Goal: Task Accomplishment & Management: Manage account settings

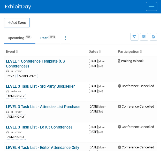
click at [151, 9] on button "Menu" at bounding box center [151, 6] width 11 height 9
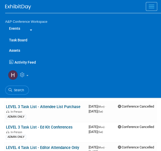
click at [18, 48] on link "Assets" at bounding box center [83, 50] width 156 height 10
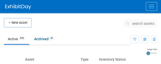
click at [131, 24] on icon at bounding box center [128, 24] width 5 height 4
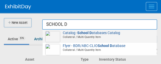
click at [118, 36] on span "Collateral / Multi-Quantity Item" at bounding box center [101, 37] width 108 height 4
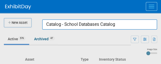
drag, startPoint x: 123, startPoint y: 25, endPoint x: -41, endPoint y: 3, distance: 165.6
click at [0, 3] on html "A&P Conference Workspace Events Task Board Assets New Asset Search Assets Bulk …" at bounding box center [80, 32] width 161 height 64
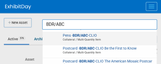
scroll to position [274, 0]
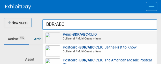
click at [80, 37] on span "Collateral / Multi-Quantity Item" at bounding box center [101, 39] width 108 height 4
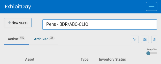
drag, startPoint x: 128, startPoint y: 29, endPoint x: 21, endPoint y: 19, distance: 107.5
click at [21, 19] on body "A&P Conference Workspace Events Task Board Assets New Asset Search Assets Bulk …" at bounding box center [80, 32] width 161 height 64
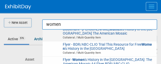
scroll to position [0, 0]
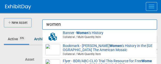
drag, startPoint x: 65, startPoint y: 26, endPoint x: 27, endPoint y: 23, distance: 38.3
click at [27, 23] on body "A&P Conference Workspace Events Task Board Assets New Asset Search Assets Bulk …" at bounding box center [80, 32] width 161 height 64
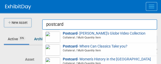
scroll to position [322, 0]
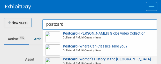
click at [76, 61] on strong "Postcard" at bounding box center [70, 59] width 15 height 4
type input "Postcard - Women&#39;s History in the United States"
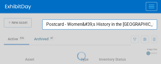
click at [81, 61] on div at bounding box center [81, 32] width 0 height 64
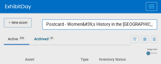
drag, startPoint x: 47, startPoint y: 25, endPoint x: 165, endPoint y: 35, distance: 118.6
click at [161, 35] on html "A&P Conference Workspace Events Task Board Assets New Asset Search Assets Bulk …" at bounding box center [80, 32] width 161 height 64
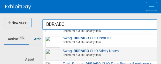
scroll to position [327, 0]
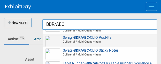
click at [85, 41] on span "Collateral / Multi-Quantity Item" at bounding box center [101, 42] width 108 height 4
type input "Swag - BDR/ABC-CLIO Post-Its"
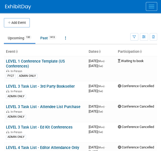
click at [152, 8] on span "Menu" at bounding box center [152, 8] width 6 height 1
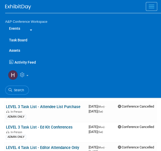
click at [31, 28] on icon at bounding box center [30, 29] width 4 height 3
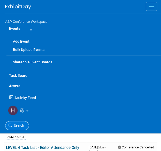
click at [24, 127] on span "Search" at bounding box center [18, 126] width 12 height 4
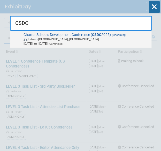
type input "CSDC"
click at [87, 36] on span "Charter Schools Development Conference ( CSDC 2025) (Upcoming) In-Person Palm S…" at bounding box center [86, 39] width 128 height 13
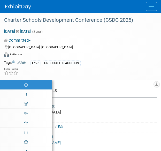
select select "Annual"
select select "Level 2"
select select "In-Person Booth"
select select "Schools"
select select "Bloomsbury Digital Resources"
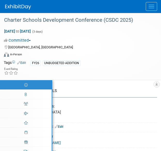
select select "Anne Weston"
select select "Mark Strong"
select select "BDR Product Awareness and Trial Generation​"
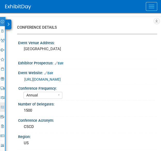
scroll to position [64, 0]
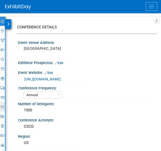
click at [4, 106] on icon at bounding box center [2, 106] width 3 height 3
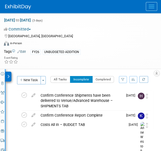
scroll to position [0, 0]
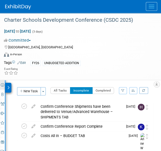
click at [2, 83] on icon at bounding box center [2, 84] width 3 height 3
select select "Annual"
select select "Level 2"
select select "In-Person Booth"
select select "Schools"
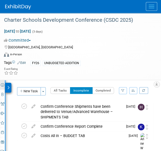
select select "Bloomsbury Digital Resources"
select select "Anne Weston"
select select "Mark Strong"
select select "BDR Product Awareness and Trial Generation​"
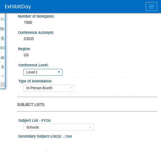
scroll to position [149, 0]
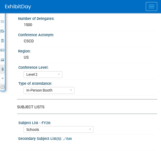
click at [2, 68] on icon at bounding box center [2, 69] width 3 height 3
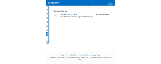
scroll to position [139, 0]
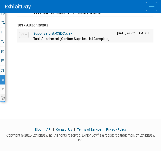
click at [50, 31] on link "Supplies List-CSDC.xlsx" at bounding box center [52, 33] width 39 height 4
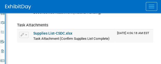
click at [53, 37] on span "Task Attachment (Confirm Supplies List Complete)" at bounding box center [71, 39] width 76 height 4
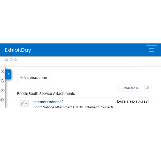
scroll to position [0, 0]
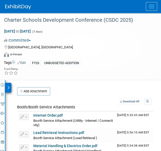
click at [23, 9] on img at bounding box center [18, 6] width 26 height 5
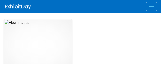
select select "[US_STATE]"
select select "BDR - Schools"
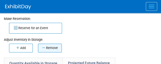
scroll to position [93, 0]
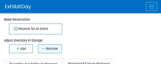
click at [55, 46] on button "Remove" at bounding box center [50, 49] width 24 height 9
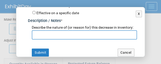
scroll to position [72, 0]
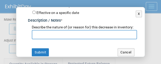
type input "30"
click at [45, 39] on input "text" at bounding box center [84, 34] width 105 height 9
type input "c"
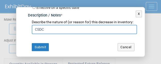
type input "CSDC"
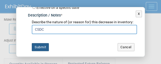
click at [38, 47] on button "Submit" at bounding box center [40, 47] width 17 height 8
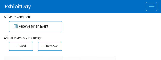
scroll to position [77, 0]
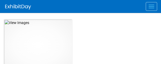
select select "[GEOGRAPHIC_DATA], [US_STATE]"
select select "BDR - Schools"
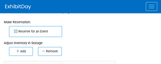
scroll to position [91, 0]
click at [53, 49] on button "Remove" at bounding box center [50, 51] width 24 height 9
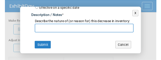
scroll to position [77, 0]
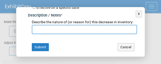
type input "30"
click at [50, 34] on input "text" at bounding box center [84, 29] width 105 height 9
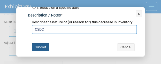
type input "CSDC"
click at [42, 51] on button "Submit" at bounding box center [40, 47] width 17 height 8
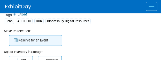
scroll to position [80, 0]
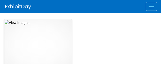
select select "[US_STATE]"
select select "BDR - Schools"
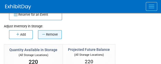
scroll to position [108, 0]
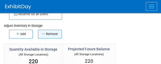
click at [49, 32] on button "Remove" at bounding box center [50, 34] width 24 height 9
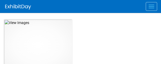
select select "[GEOGRAPHIC_DATA]"
select select "BDR - Schools"
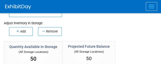
scroll to position [111, 0]
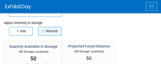
click at [47, 29] on button "Remove" at bounding box center [50, 31] width 24 height 9
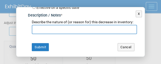
scroll to position [81, 0]
type input "30"
click at [46, 30] on input "text" at bounding box center [84, 29] width 105 height 9
type input "c"
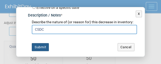
type input "CSDC"
click at [42, 46] on button "Submit" at bounding box center [40, 47] width 17 height 8
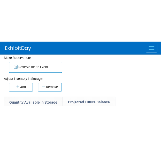
scroll to position [95, 0]
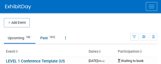
click at [153, 8] on span "Menu" at bounding box center [152, 8] width 6 height 1
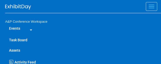
click at [10, 50] on link "Assets" at bounding box center [83, 50] width 156 height 10
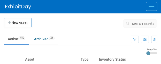
drag, startPoint x: 140, startPoint y: 16, endPoint x: 139, endPoint y: 19, distance: 3.2
click at [138, 19] on td "search assets" at bounding box center [140, 24] width 34 height 13
click at [135, 22] on span "search assets" at bounding box center [143, 24] width 22 height 4
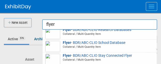
scroll to position [291, 0]
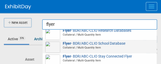
click at [94, 49] on span "Collateral / Multi-Quantity Item" at bounding box center [101, 48] width 108 height 4
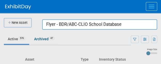
drag, startPoint x: 115, startPoint y: 23, endPoint x: 32, endPoint y: 17, distance: 83.1
click at [32, 17] on body "A&P Conference Workspace Events Task Board Assets New Asset Search Assets Bulk …" at bounding box center [80, 32] width 161 height 64
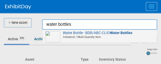
click at [63, 30] on div "Water Bottle - BDR/ABC-CLIO Water Bottles Collateral / Multi-Quantity Item" at bounding box center [100, 36] width 114 height 13
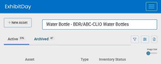
drag, startPoint x: 135, startPoint y: 24, endPoint x: 23, endPoint y: 15, distance: 112.5
click at [23, 15] on body "A&P Conference Workspace Events Task Board Assets New Asset Search Assets Bulk …" at bounding box center [80, 32] width 161 height 64
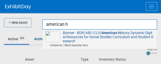
click at [60, 38] on img at bounding box center [52, 36] width 15 height 11
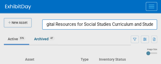
scroll to position [0, 127]
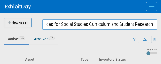
drag, startPoint x: 46, startPoint y: 23, endPoint x: 165, endPoint y: 51, distance: 122.6
click at [161, 51] on html "A&P Conference Workspace Events Task Board Assets New Asset Search Assets Bulk …" at bounding box center [80, 32] width 161 height 64
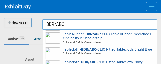
scroll to position [359, 0]
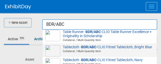
click at [84, 48] on span "Tablecloth - BDR/ABC -CLIO Fitted Tablecloth, Bright Blue Collateral / Multi-Qu…" at bounding box center [99, 49] width 109 height 8
type input "Tablecloth - BDR/ABC-CLIO Fitted Tablecloth, Bright Blue"
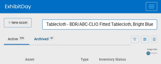
scroll to position [0, 2]
drag, startPoint x: 45, startPoint y: 23, endPoint x: 165, endPoint y: 57, distance: 124.7
click at [161, 57] on html "A&P Conference Workspace Events Task Board Assets New Asset Search Assets Bulk …" at bounding box center [80, 32] width 161 height 64
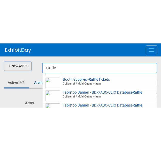
scroll to position [25, 0]
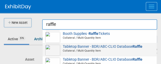
click at [76, 49] on span "Collateral / Multi-Quantity Item" at bounding box center [101, 51] width 108 height 4
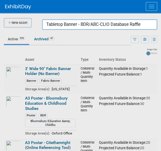
drag, startPoint x: 145, startPoint y: 25, endPoint x: -1, endPoint y: 4, distance: 146.5
click at [0, 4] on html "A&P Conference Workspace Events Task Board Assets New Asset Search Assets Bulk …" at bounding box center [80, 75] width 161 height 151
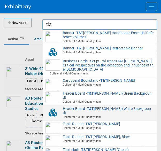
scroll to position [38, 0]
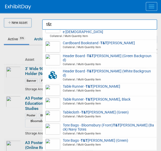
type input "Water bottle - T&T [PERSON_NAME]"
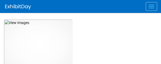
select select "[US_STATE]"
select select "BDR - Schools"
select select "[PERSON_NAME]"
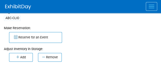
scroll to position [86, 0]
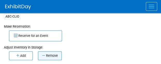
click at [54, 58] on button "Remove" at bounding box center [50, 56] width 24 height 9
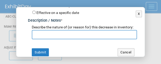
scroll to position [74, 0]
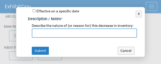
type input "30"
click at [46, 38] on input "text" at bounding box center [84, 32] width 105 height 9
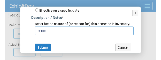
scroll to position [81, 0]
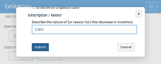
type input "CSDC"
click at [41, 46] on button "Submit" at bounding box center [40, 47] width 17 height 8
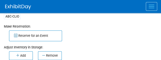
click at [35, 17] on div "ABC-CLIO" at bounding box center [81, 16] width 154 height 6
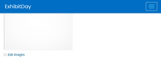
scroll to position [9, 0]
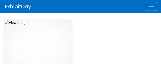
select select "[US_STATE]"
select select "BDR - Schools"
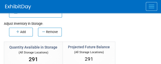
scroll to position [110, 0]
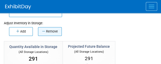
click at [47, 30] on button "Remove" at bounding box center [50, 31] width 24 height 9
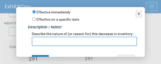
scroll to position [66, 0]
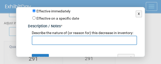
type input "15"
click at [54, 43] on input "text" at bounding box center [84, 40] width 105 height 9
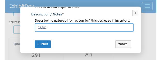
scroll to position [81, 0]
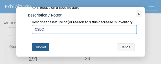
type input "CSDC"
click at [42, 50] on button "Submit" at bounding box center [40, 47] width 17 height 8
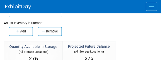
scroll to position [41, 0]
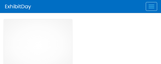
select select "[US_STATE]"
select select "BDR - Schools"
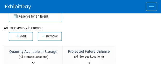
scroll to position [111, 0]
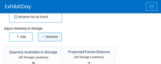
click at [51, 34] on button "Remove" at bounding box center [50, 37] width 24 height 9
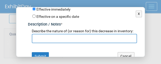
scroll to position [68, 0]
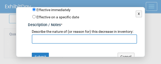
type input "1"
click at [50, 40] on input "text" at bounding box center [84, 38] width 105 height 9
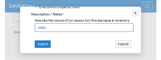
scroll to position [81, 0]
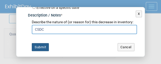
type input "CSDC"
click at [45, 45] on button "Submit" at bounding box center [40, 47] width 17 height 8
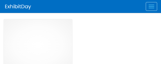
select select "[US_STATE]"
select select "BDR - Schools"
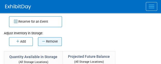
scroll to position [101, 0]
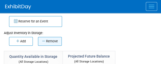
click at [52, 44] on button "Remove" at bounding box center [50, 41] width 24 height 9
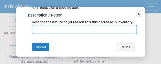
scroll to position [81, 0]
type input "1"
click at [43, 29] on input "text" at bounding box center [84, 29] width 105 height 9
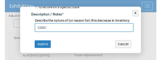
scroll to position [117, 0]
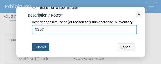
type input "CSDC"
click at [42, 44] on button "Submit" at bounding box center [40, 47] width 17 height 8
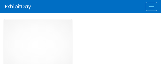
select select "[US_STATE]"
select select "BDR - Schools"
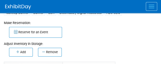
scroll to position [90, 0]
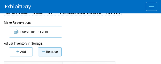
click at [51, 54] on button "Remove" at bounding box center [50, 52] width 24 height 9
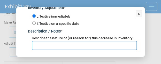
scroll to position [61, 0]
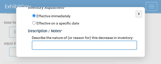
type input "1"
click at [45, 49] on input "text" at bounding box center [84, 45] width 105 height 9
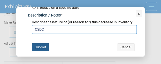
type input "CSDC"
click at [45, 49] on button "Submit" at bounding box center [40, 47] width 17 height 8
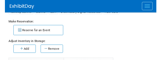
scroll to position [0, 0]
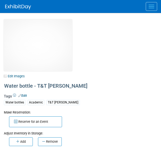
select select "[US_STATE]"
select select "A&P"
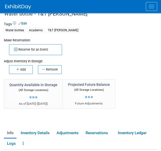
scroll to position [72, 0]
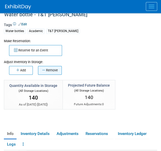
click at [50, 70] on button "Remove" at bounding box center [50, 70] width 24 height 9
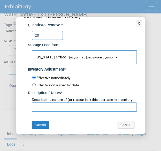
scroll to position [11, 0]
type input "20"
click at [53, 110] on input "text" at bounding box center [84, 107] width 105 height 9
type input "CSDC"
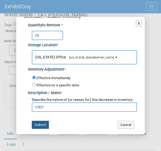
click at [43, 125] on button "Submit" at bounding box center [40, 125] width 17 height 8
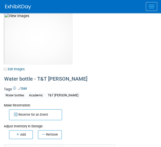
scroll to position [0, 0]
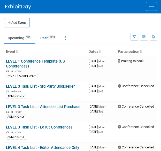
click at [145, 7] on div at bounding box center [83, 6] width 156 height 13
click at [151, 6] on button "Menu" at bounding box center [151, 6] width 11 height 9
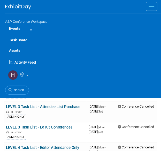
click at [23, 39] on link "Task Board" at bounding box center [83, 40] width 156 height 10
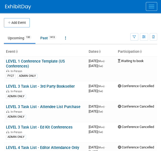
click at [157, 1] on div at bounding box center [83, 6] width 156 height 13
click at [151, 4] on button "Menu" at bounding box center [151, 6] width 11 height 9
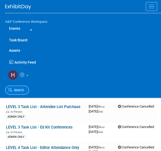
click at [17, 91] on span "Search" at bounding box center [18, 90] width 12 height 4
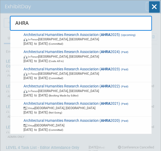
type input "AHRA"
click at [28, 38] on span "In-Person" at bounding box center [33, 39] width 10 height 3
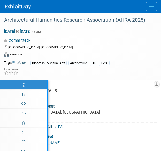
select select "Annual"
select select "Level 2"
select select "In-Person Booth"
select select "Architecture"
select select "Bloomsbury Visual Arts"
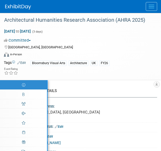
select select "[PERSON_NAME]"
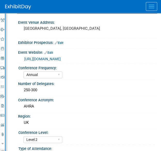
scroll to position [79, 0]
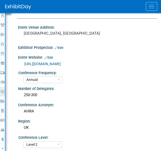
click at [3, 90] on icon at bounding box center [2, 91] width 3 height 3
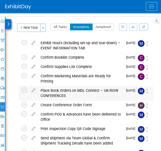
scroll to position [64, 0]
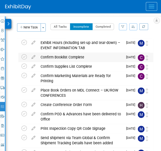
click at [76, 59] on div "Confirm Booklist Complete" at bounding box center [80, 57] width 85 height 9
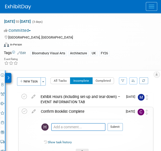
scroll to position [0, 0]
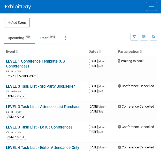
click at [149, 7] on button "Menu" at bounding box center [151, 6] width 11 height 9
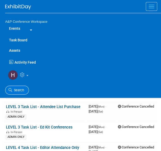
click at [18, 87] on link "Search" at bounding box center [17, 90] width 24 height 9
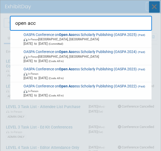
type input "open acc"
click at [152, 3] on icon at bounding box center [154, 6] width 11 height 11
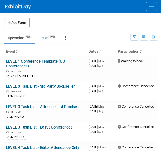
click at [154, 10] on button "Menu" at bounding box center [151, 6] width 11 height 9
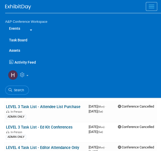
click at [17, 51] on link "Assets" at bounding box center [83, 50] width 156 height 10
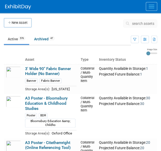
click at [141, 24] on span "search assets" at bounding box center [143, 24] width 22 height 4
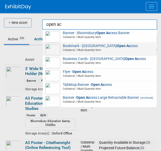
click at [137, 47] on span "Bookmark - Bloomsbury Open Ac cess Collateral / Multi-Quantity Item" at bounding box center [99, 48] width 109 height 8
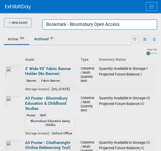
drag, startPoint x: 121, startPoint y: 25, endPoint x: -1, endPoint y: 10, distance: 122.6
click at [0, 10] on html "A&P Conference Workspace Events Task Board Assets New Asset Search Assets Bulk …" at bounding box center [80, 75] width 161 height 151
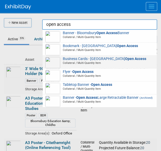
click at [87, 64] on span "Collateral / Multi-Quantity Item" at bounding box center [101, 63] width 108 height 4
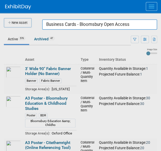
drag, startPoint x: 143, startPoint y: 24, endPoint x: 37, endPoint y: 13, distance: 106.3
click at [56, 16] on body "A&P Conference Workspace Events Task Board Assets New Asset Search Assets Bulk …" at bounding box center [80, 75] width 161 height 151
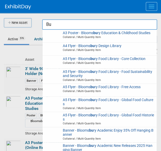
type input "B"
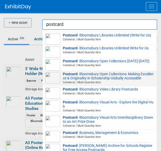
scroll to position [109, 0]
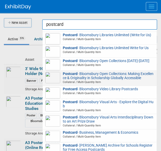
click at [103, 83] on span "Postcard - Bloomsbury Open Collections: Making Excellence & Originality in Scho…" at bounding box center [99, 78] width 109 height 12
type input "Postcard - Bloomsbury Open Collections: Making Excellence & Originality in Scho…"
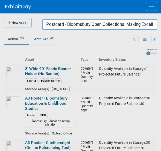
scroll to position [0, 100]
drag, startPoint x: 46, startPoint y: 24, endPoint x: 274, endPoint y: 43, distance: 228.8
click at [161, 43] on html "A&P Conference Workspace Events Task Board Assets New Asset Search Assets Bulk …" at bounding box center [80, 75] width 161 height 151
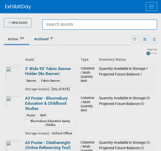
scroll to position [0, 0]
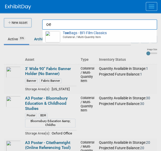
type input "o"
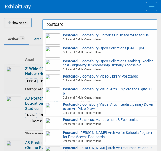
scroll to position [121, 0]
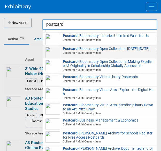
click at [67, 55] on span "Collateral / Multi-Quantity Item" at bounding box center [101, 53] width 108 height 4
type input "Postcard - Bloomsbury Open Collections 2025-2026"
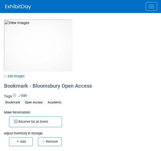
select select "[GEOGRAPHIC_DATA], [US_STATE]"
select select "A&P"
select select "[PERSON_NAME]"
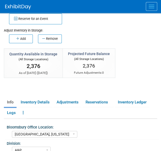
scroll to position [103, 0]
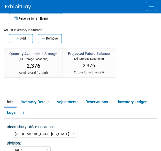
click at [13, 98] on link "Info" at bounding box center [10, 102] width 13 height 9
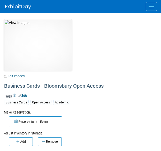
select select "[GEOGRAPHIC_DATA], [US_STATE]"
select select "A&P"
select select "[PERSON_NAME]"
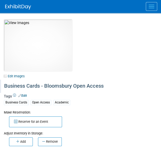
click at [4, 90] on div "Business Cards - Bloomsbury Open Access" at bounding box center [79, 86] width 155 height 9
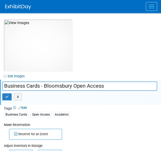
click at [88, 55] on div "10031442-10718597-ef1a8ff4-c754-4499-a6b8-dab82cf3a99b.jpg Edit Images Collater…" at bounding box center [80, 114] width 161 height 190
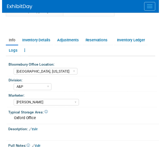
scroll to position [179, 0]
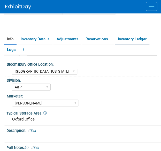
click at [126, 41] on link "Inventory Ledger" at bounding box center [132, 39] width 35 height 9
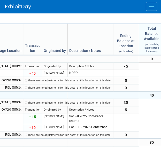
scroll to position [253, 0]
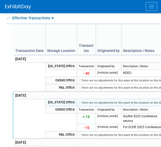
click at [15, 101] on td at bounding box center [29, 102] width 32 height 7
click at [20, 6] on img at bounding box center [18, 6] width 26 height 5
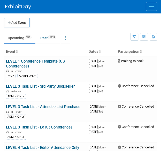
click at [155, 9] on button "Menu" at bounding box center [151, 6] width 11 height 9
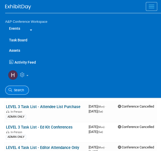
click at [22, 90] on span "Search" at bounding box center [18, 90] width 12 height 4
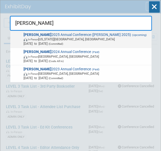
type input "[PERSON_NAME]"
click at [97, 42] on span "Oct 6, 2025 to Oct 8, 2025 (Committed)" at bounding box center [87, 43] width 126 height 4
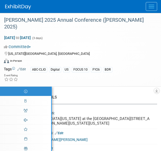
select select "Annual"
select select "Level 2"
select select "In-Person Booth"
select select "Library & Information Science"
select select "Bloomsbury Libraries Unlimited"
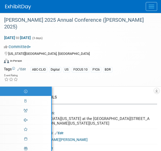
select select "[PERSON_NAME]"
select select "Brand/Subject Presence​"
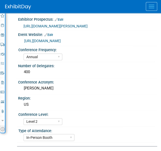
scroll to position [112, 0]
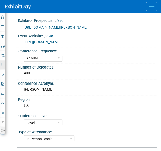
click at [2, 63] on icon at bounding box center [2, 64] width 3 height 3
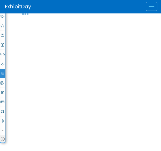
scroll to position [97, 0]
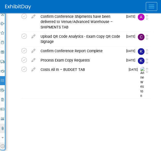
click at [2, 127] on icon at bounding box center [2, 128] width 3 height 3
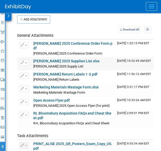
scroll to position [79, 0]
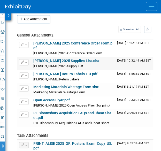
click at [69, 59] on link "ALISE 2025 Supplies List.xlsx" at bounding box center [66, 61] width 66 height 4
click at [9, 67] on div "CONFERENCE DETAILS Event Venue Address: Intercontinental Kansas City at the Pla…" at bounding box center [81, 85] width 152 height 154
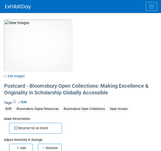
select select "[US_STATE]"
select select "A&P"
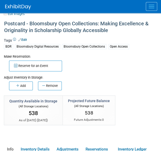
scroll to position [62, 0]
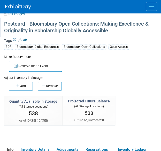
click at [113, 29] on div "Postcard - Bloomsbury Open Collections: Making Excellence & Originality in Scho…" at bounding box center [79, 27] width 155 height 16
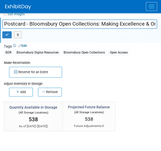
scroll to position [0, 97]
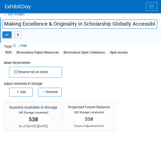
drag, startPoint x: 5, startPoint y: 25, endPoint x: 208, endPoint y: 40, distance: 203.6
click at [161, 40] on html "A&P Conference Workspace Events Task Board Assets ..." at bounding box center [80, 13] width 161 height 151
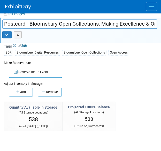
click at [0, 99] on div "Make Reservation: Reserve for an Event Adjust Inventory in Storage:" at bounding box center [80, 103] width 161 height 87
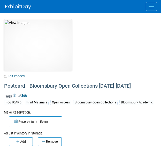
select select "[US_STATE]"
select select "A&P"
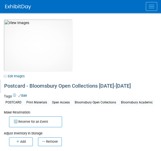
click at [66, 88] on div "Postcard - Bloomsbury Open Collections [DATE]-[DATE]" at bounding box center [79, 86] width 155 height 9
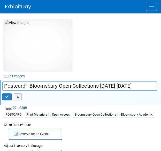
drag, startPoint x: 135, startPoint y: 89, endPoint x: 0, endPoint y: 75, distance: 135.4
click at [0, 75] on div "10031442-10728244-dd8d5d8d-6cb7-4794-a90a-dabcfa8cce7e.jpg Edit Images Collater…" at bounding box center [80, 114] width 161 height 190
click at [11, 120] on div "Tags Edit POSTCARD Print Materials Open Access Bloomsbury Open Collections Bloo…" at bounding box center [81, 113] width 154 height 15
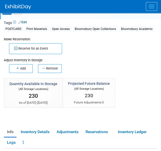
scroll to position [91, 0]
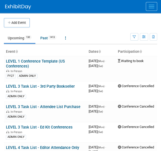
click at [148, 8] on button "Menu" at bounding box center [151, 6] width 11 height 9
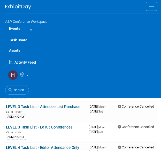
click at [20, 52] on link "Assets" at bounding box center [83, 50] width 156 height 10
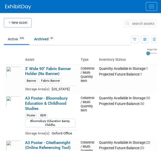
click at [134, 24] on span "search assets" at bounding box center [143, 24] width 22 height 4
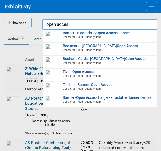
type input "open acces"
